Goal: Find specific page/section: Find specific page/section

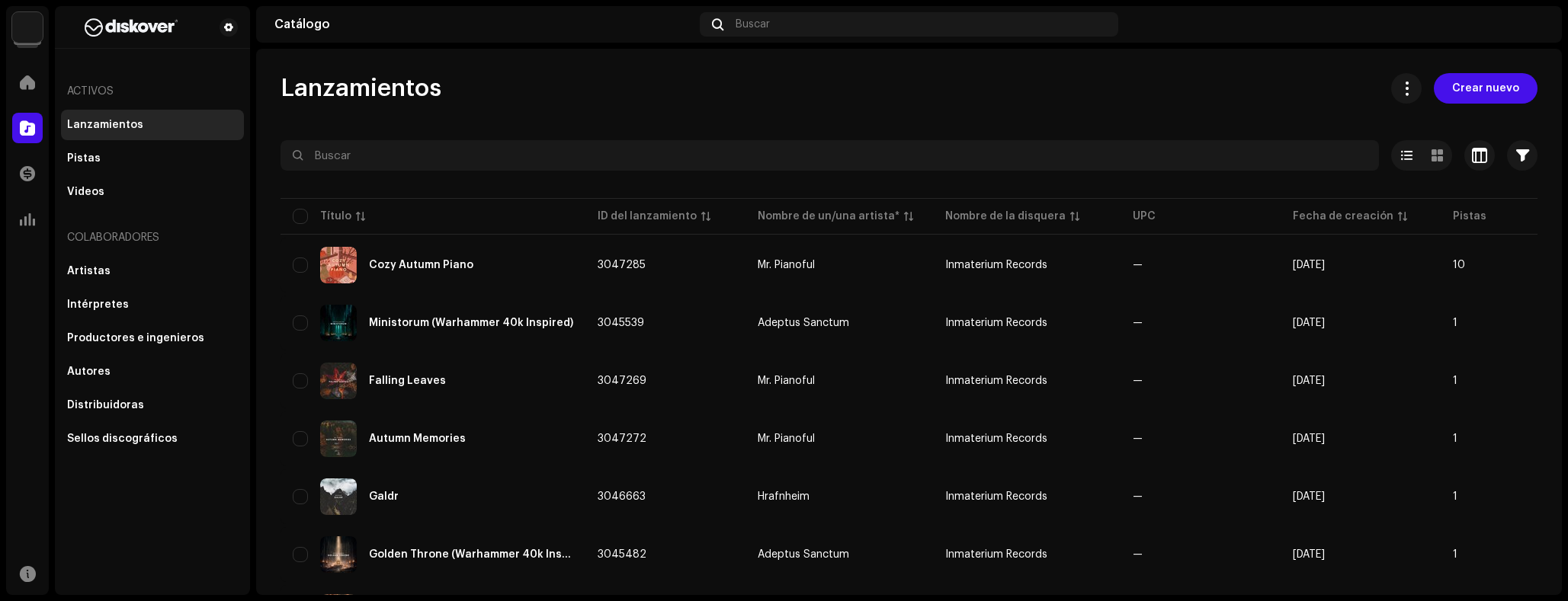
click at [30, 30] on img at bounding box center [27, 27] width 30 height 30
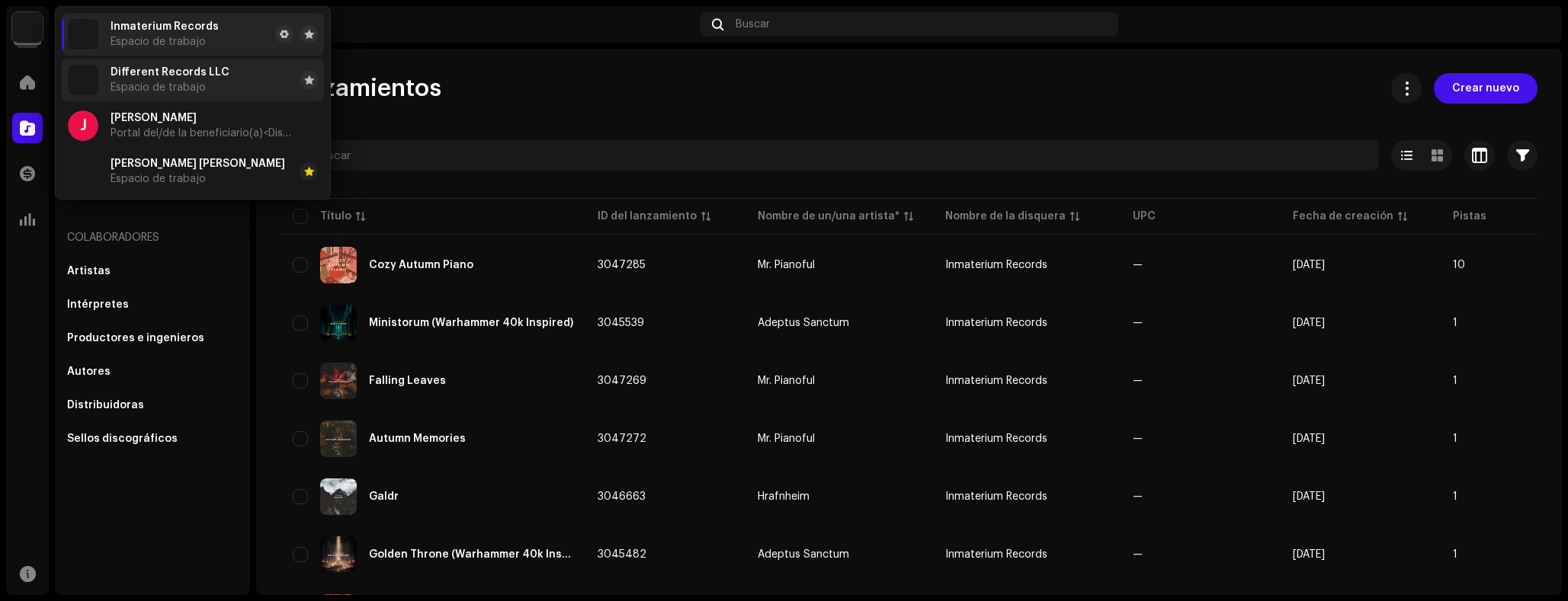
click at [178, 91] on span "Espacio de trabajo" at bounding box center [158, 87] width 95 height 12
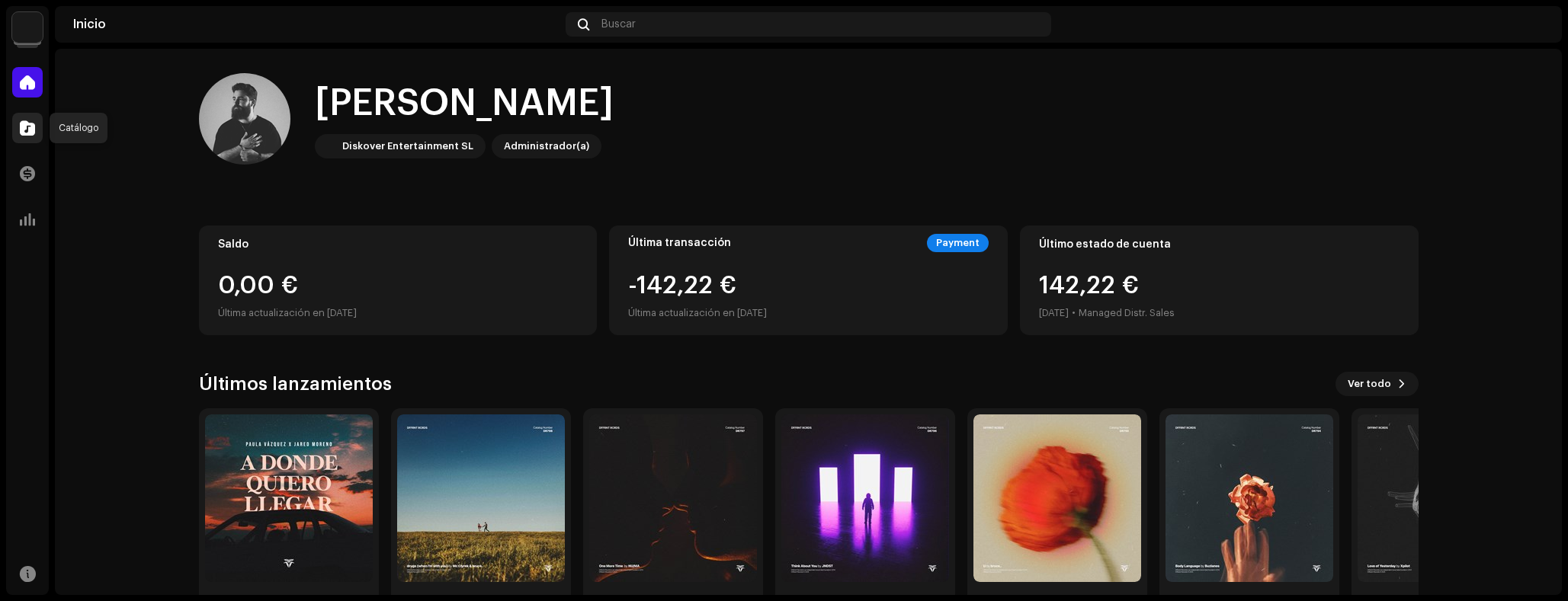
click at [26, 133] on span at bounding box center [27, 128] width 15 height 12
